Goal: Consume media (video, audio): Consume media (video, audio)

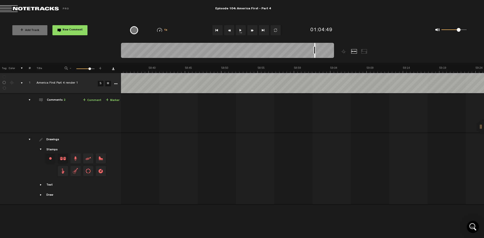
scroll to position [0, 25596]
click at [315, 45] on div at bounding box center [227, 51] width 213 height 17
click at [238, 30] on button "1x" at bounding box center [241, 30] width 10 height 10
click at [242, 31] on button "1x" at bounding box center [241, 30] width 10 height 10
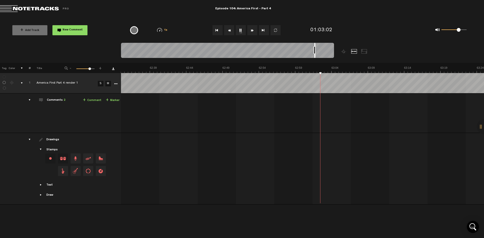
click at [251, 32] on button "Fast Forward" at bounding box center [252, 30] width 10 height 10
click at [249, 30] on button "Fast Forward" at bounding box center [252, 30] width 10 height 10
click at [250, 30] on button "Fast Forward" at bounding box center [252, 30] width 10 height 10
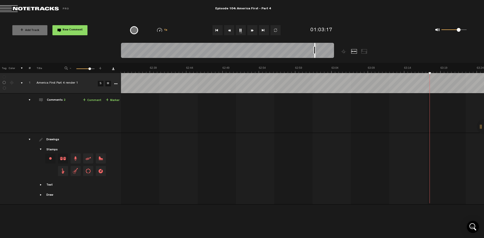
click at [250, 30] on button "Fast Forward" at bounding box center [252, 30] width 10 height 10
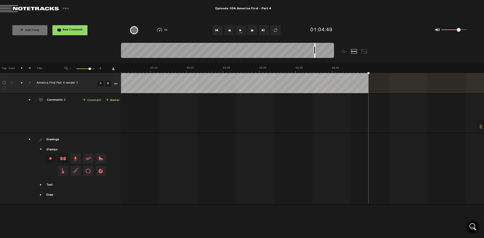
click at [315, 45] on div at bounding box center [314, 50] width 1 height 15
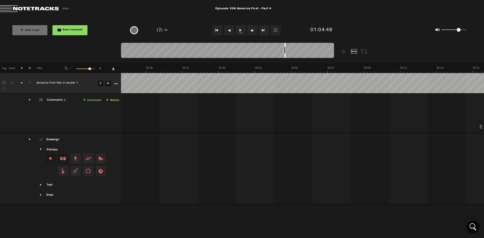
scroll to position [0, 21141]
drag, startPoint x: 314, startPoint y: 44, endPoint x: 281, endPoint y: 51, distance: 34.1
click at [281, 51] on div at bounding box center [227, 51] width 213 height 17
click at [241, 28] on button "1x" at bounding box center [241, 30] width 10 height 10
click at [240, 34] on button "1x" at bounding box center [241, 30] width 10 height 10
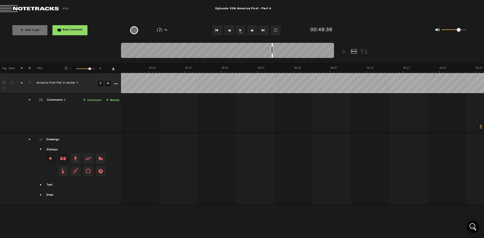
scroll to position [0, 20068]
drag, startPoint x: 281, startPoint y: 45, endPoint x: 273, endPoint y: 54, distance: 12.3
click at [273, 54] on div at bounding box center [227, 51] width 213 height 17
click at [241, 31] on button "1x" at bounding box center [241, 30] width 10 height 10
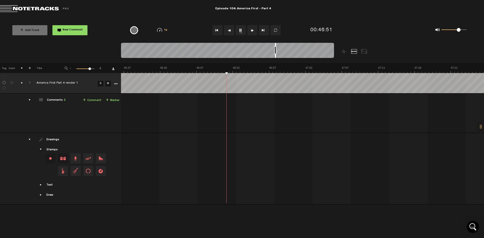
click at [240, 31] on button "1x" at bounding box center [241, 30] width 10 height 10
click at [239, 31] on button "1x" at bounding box center [241, 30] width 10 height 10
click at [241, 30] on button "1x" at bounding box center [241, 30] width 10 height 10
